Goal: Transaction & Acquisition: Purchase product/service

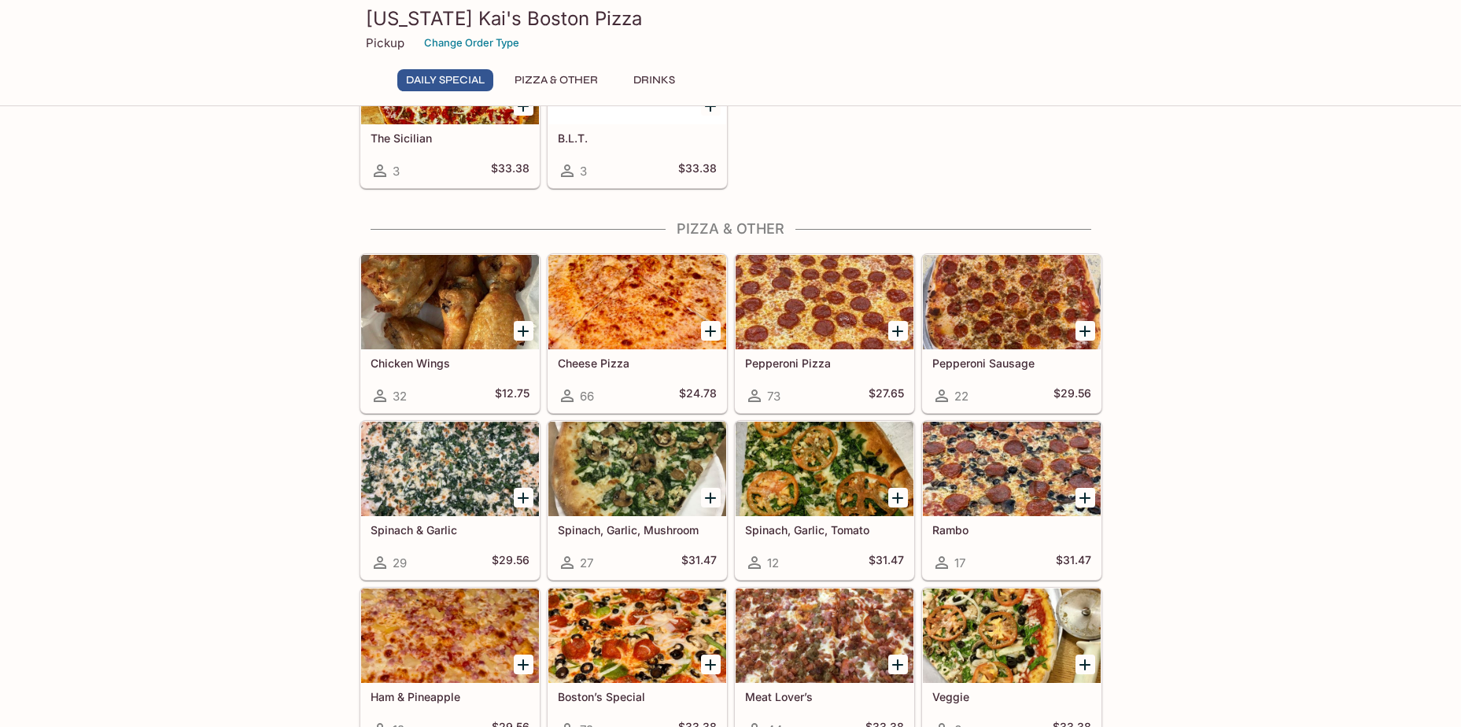
scroll to position [236, 0]
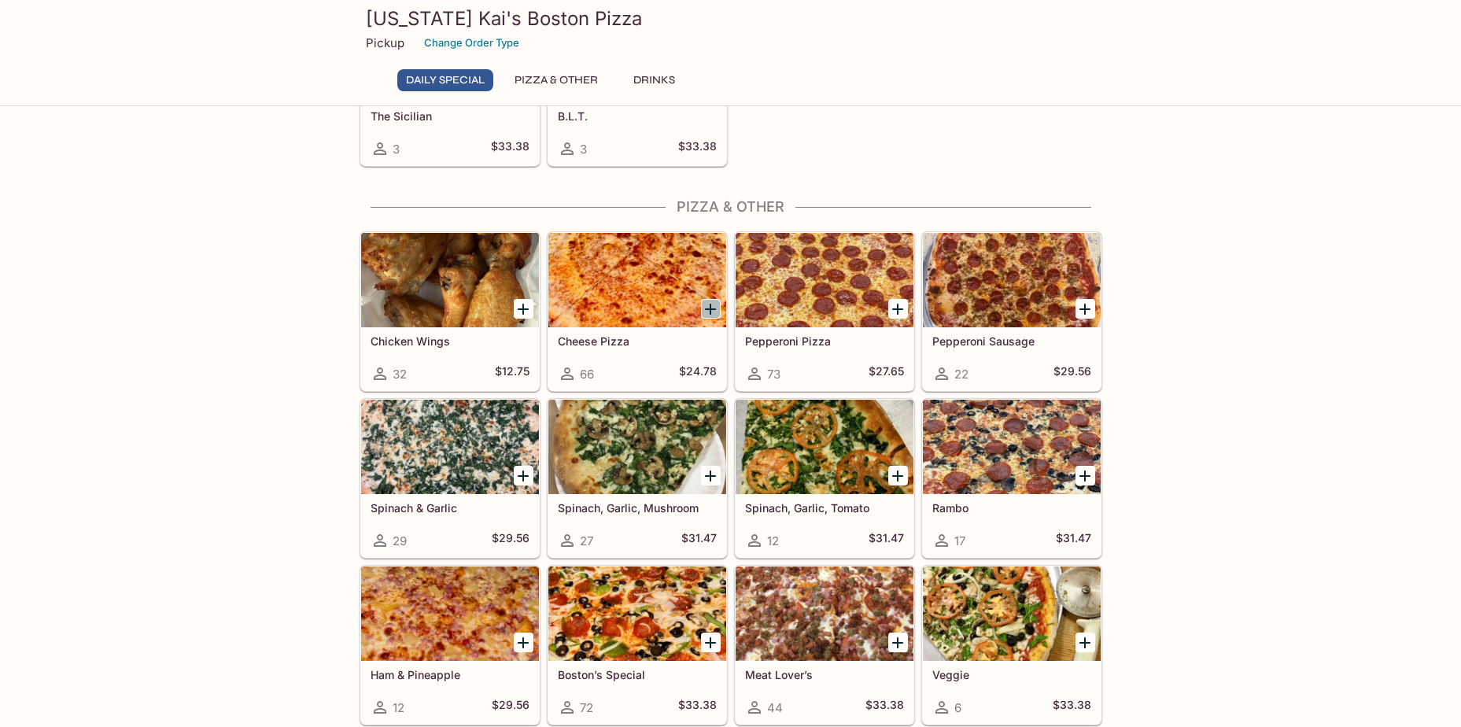
click at [706, 308] on icon "Add Cheese Pizza" at bounding box center [710, 309] width 19 height 19
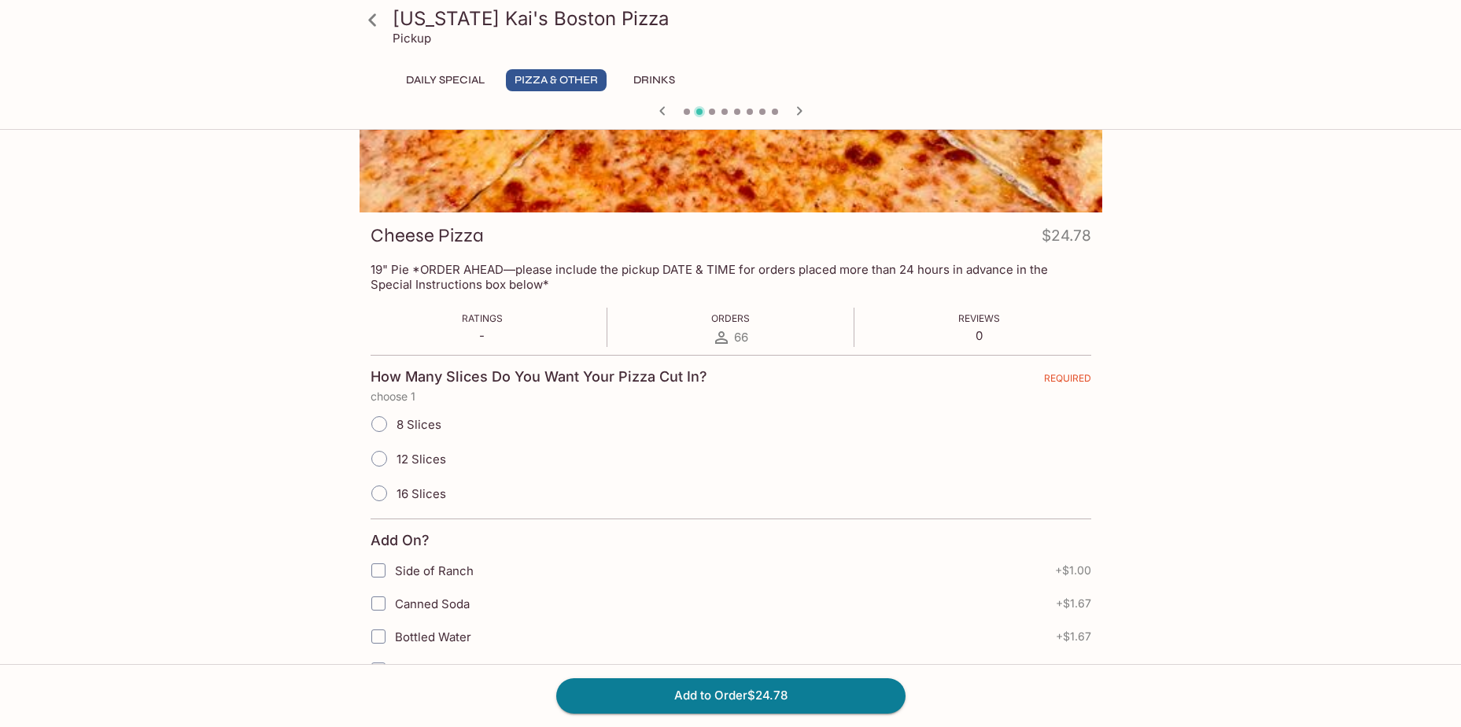
scroll to position [157, 0]
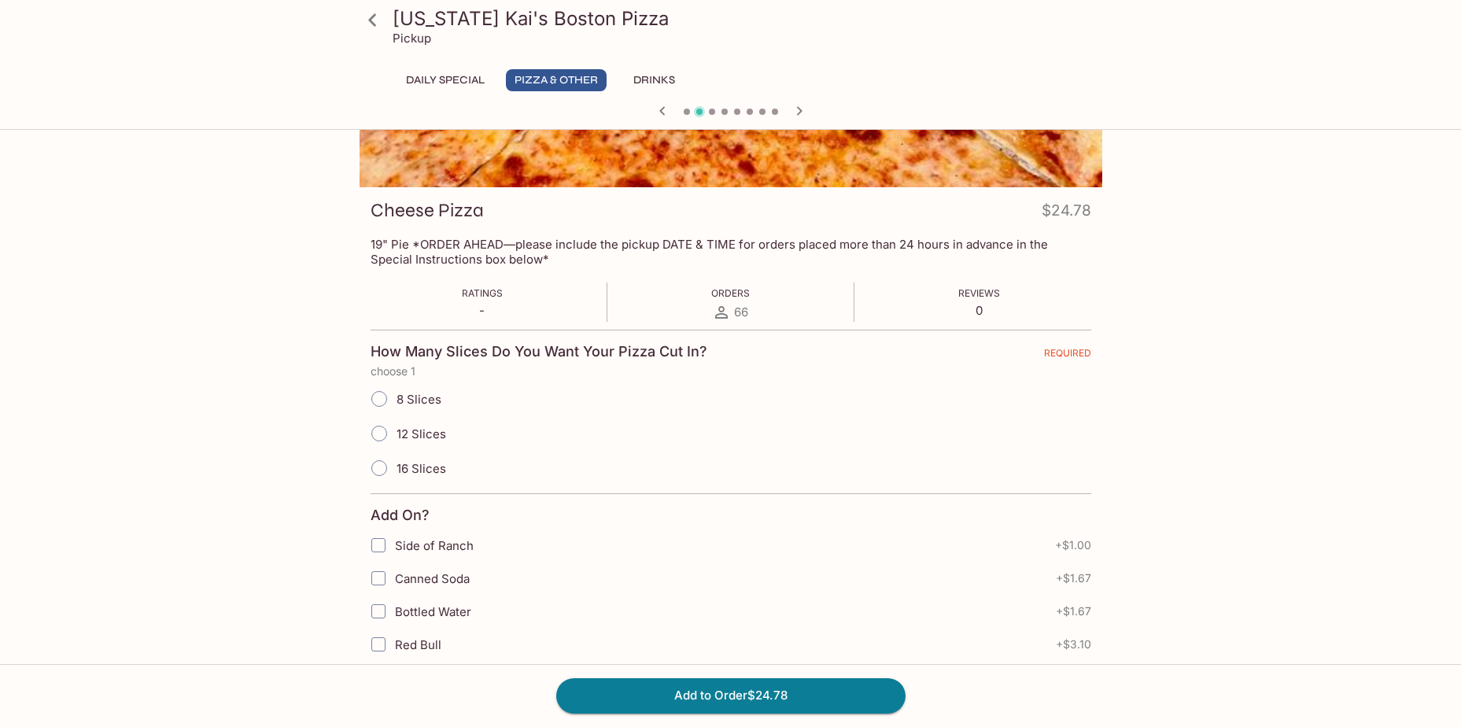
click at [375, 469] on input "16 Slices" at bounding box center [379, 468] width 33 height 33
radio input "true"
click at [371, 22] on icon at bounding box center [372, 19] width 8 height 13
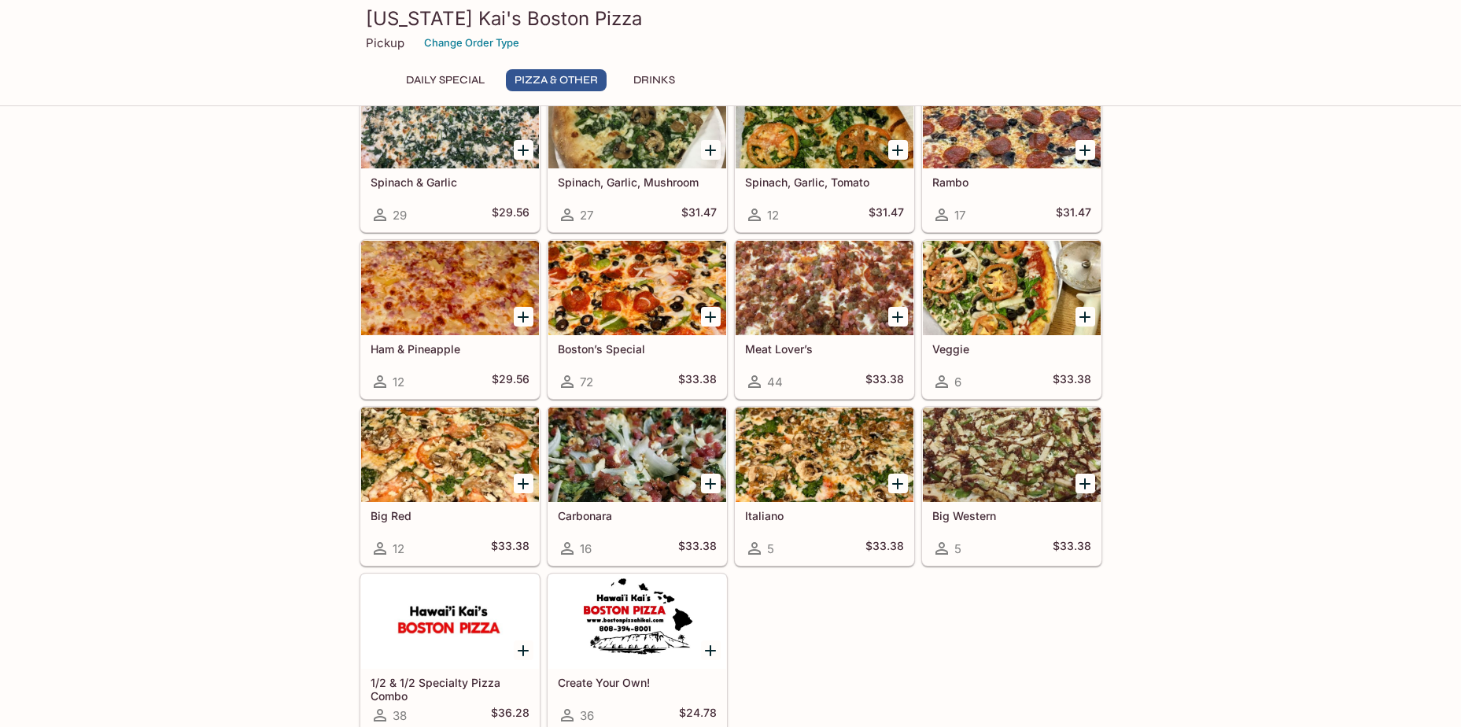
scroll to position [629, 0]
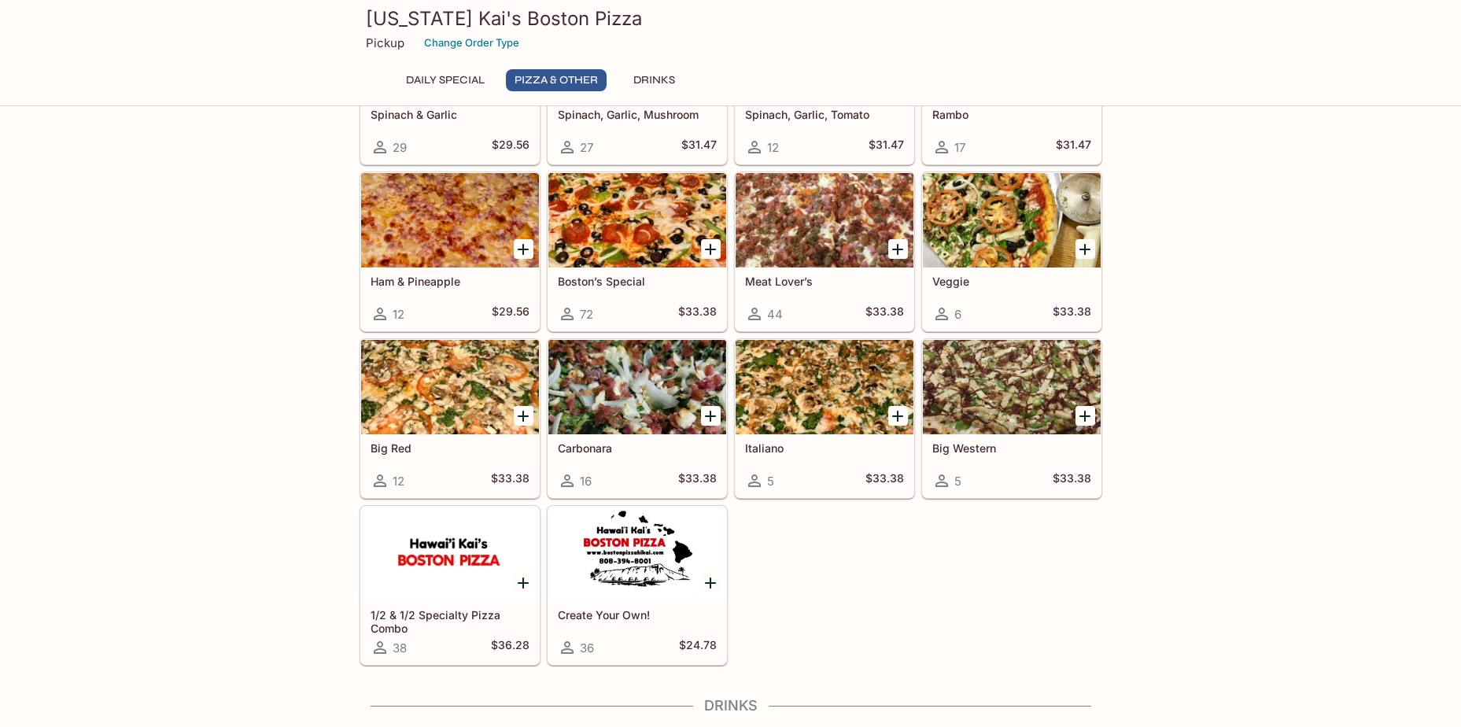
click at [382, 448] on h5 "Big Red" at bounding box center [450, 447] width 159 height 13
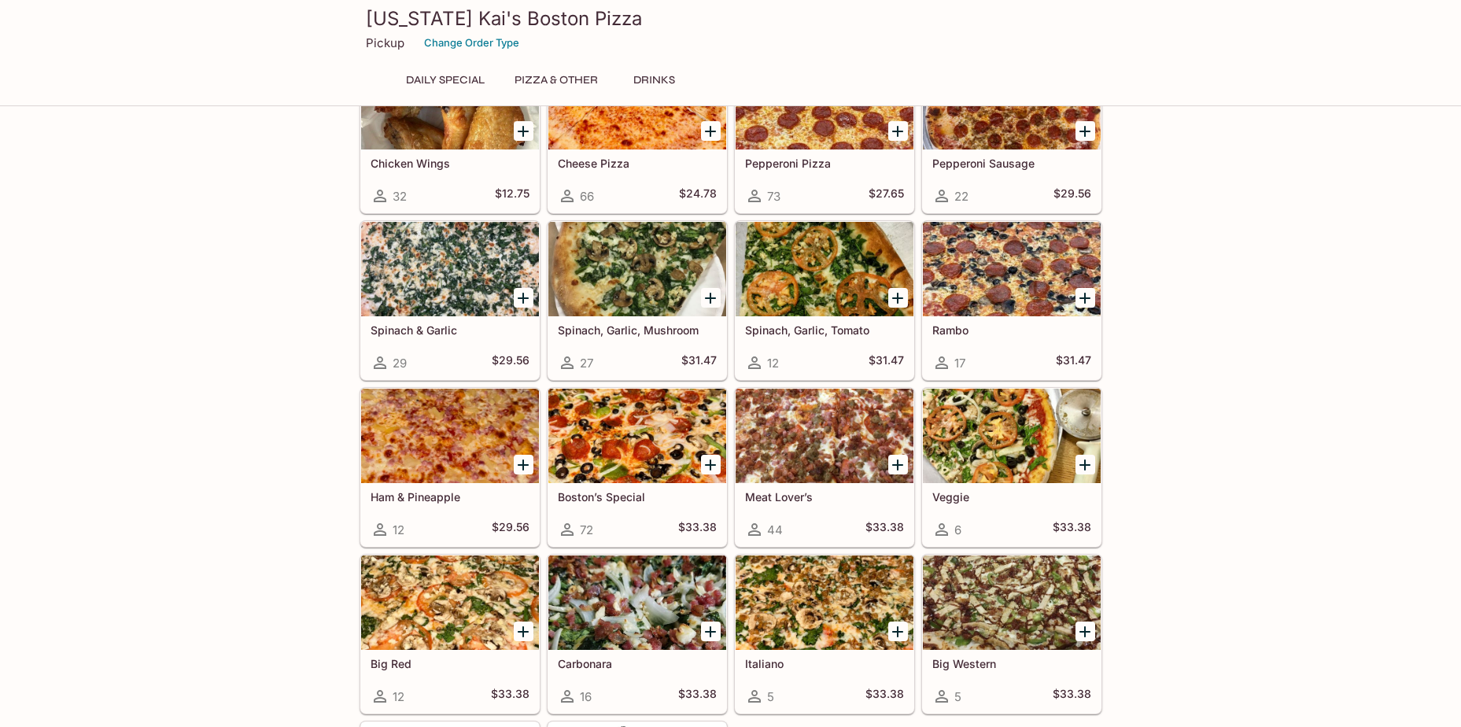
scroll to position [408, 0]
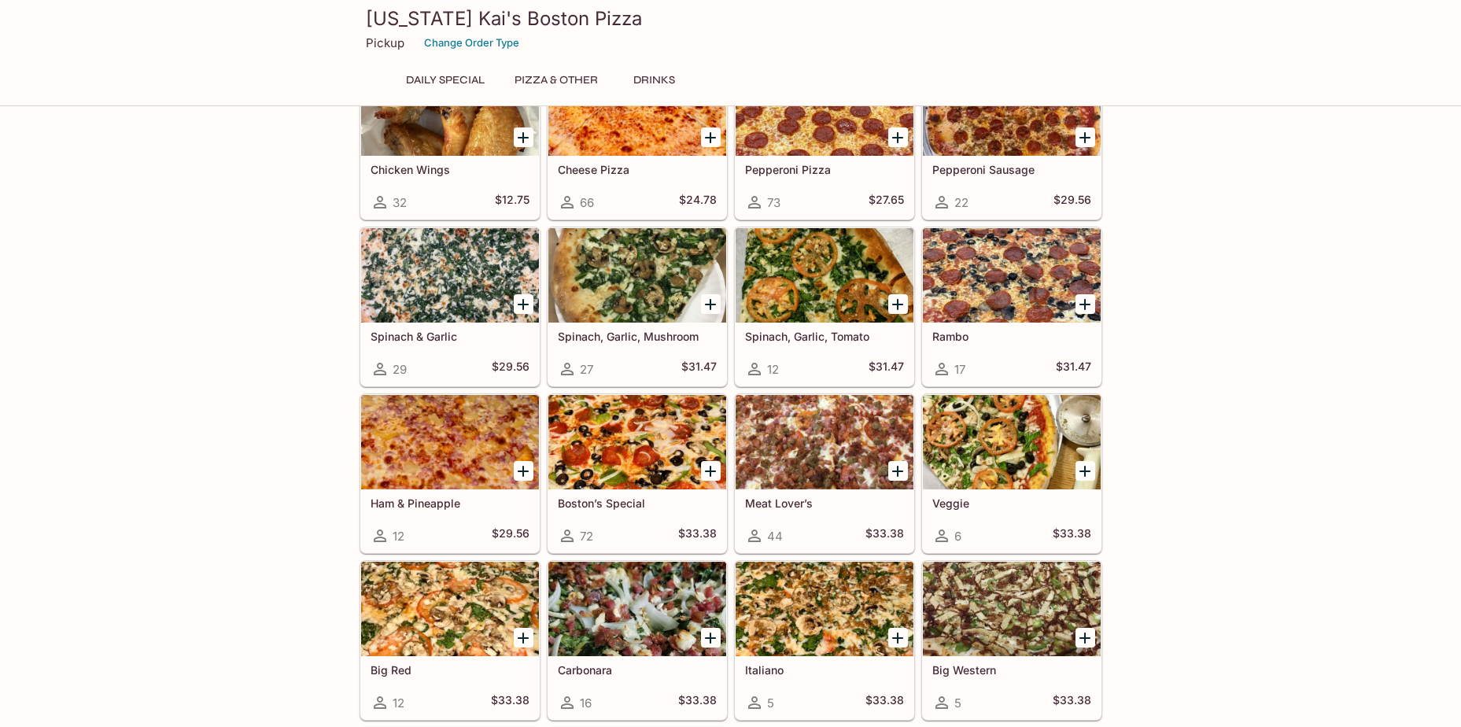
click at [614, 673] on h5 "Carbonara" at bounding box center [637, 669] width 159 height 13
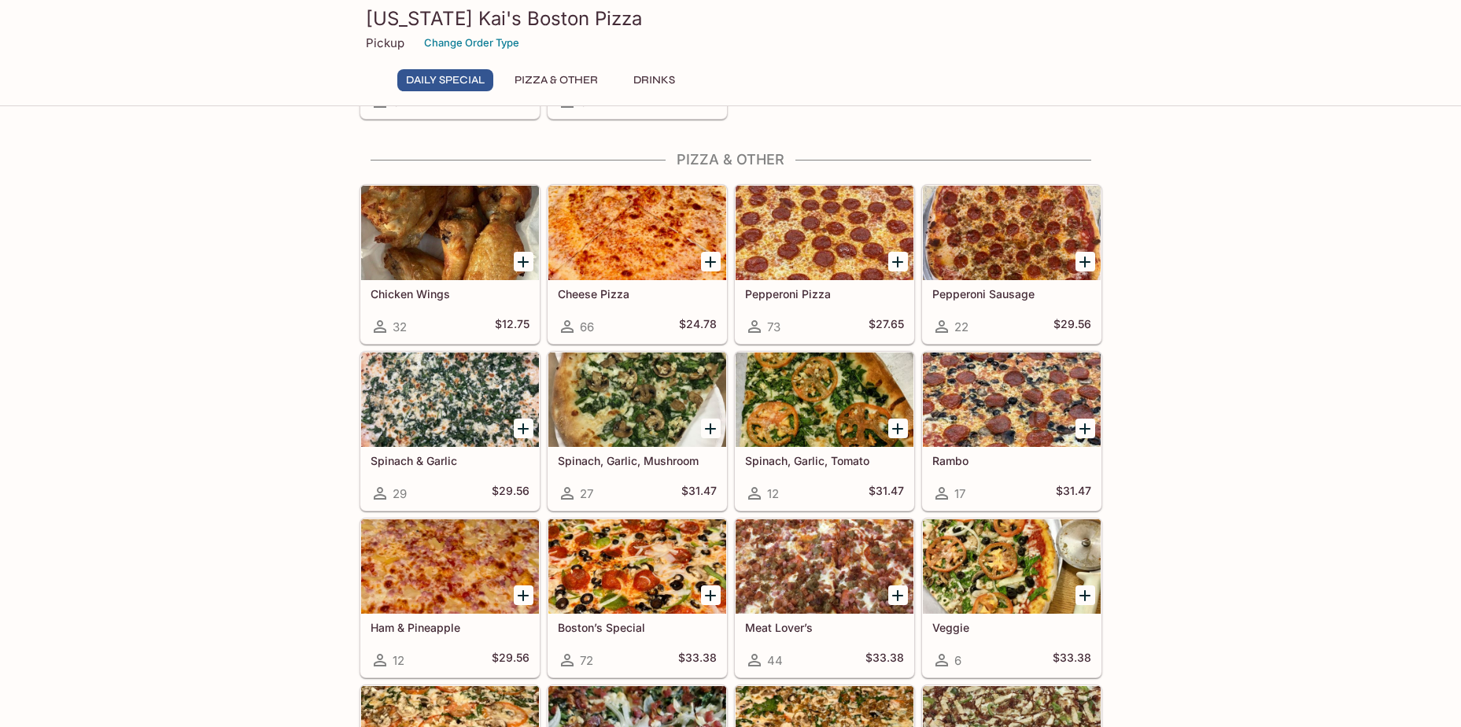
scroll to position [244, 0]
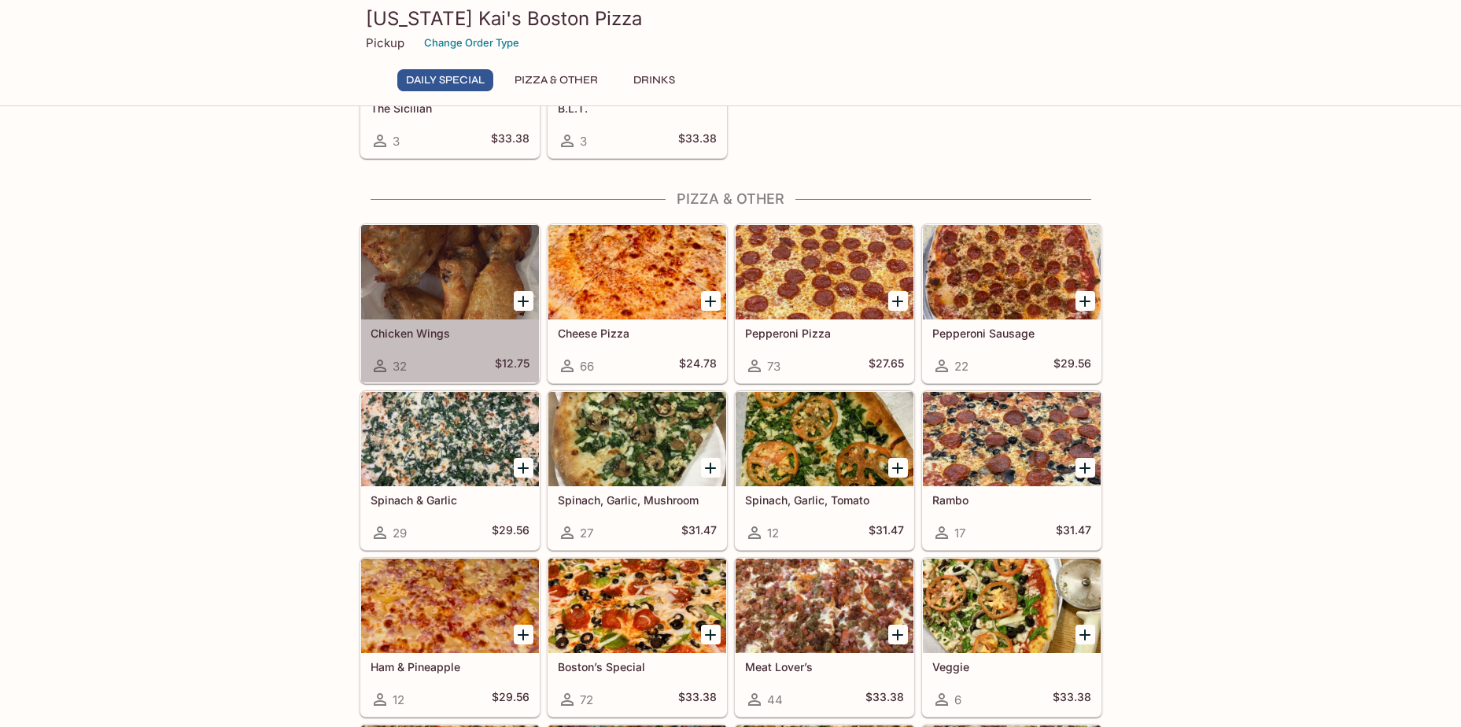
click at [438, 336] on h5 "Chicken Wings" at bounding box center [450, 332] width 159 height 13
